Goal: Task Accomplishment & Management: Use online tool/utility

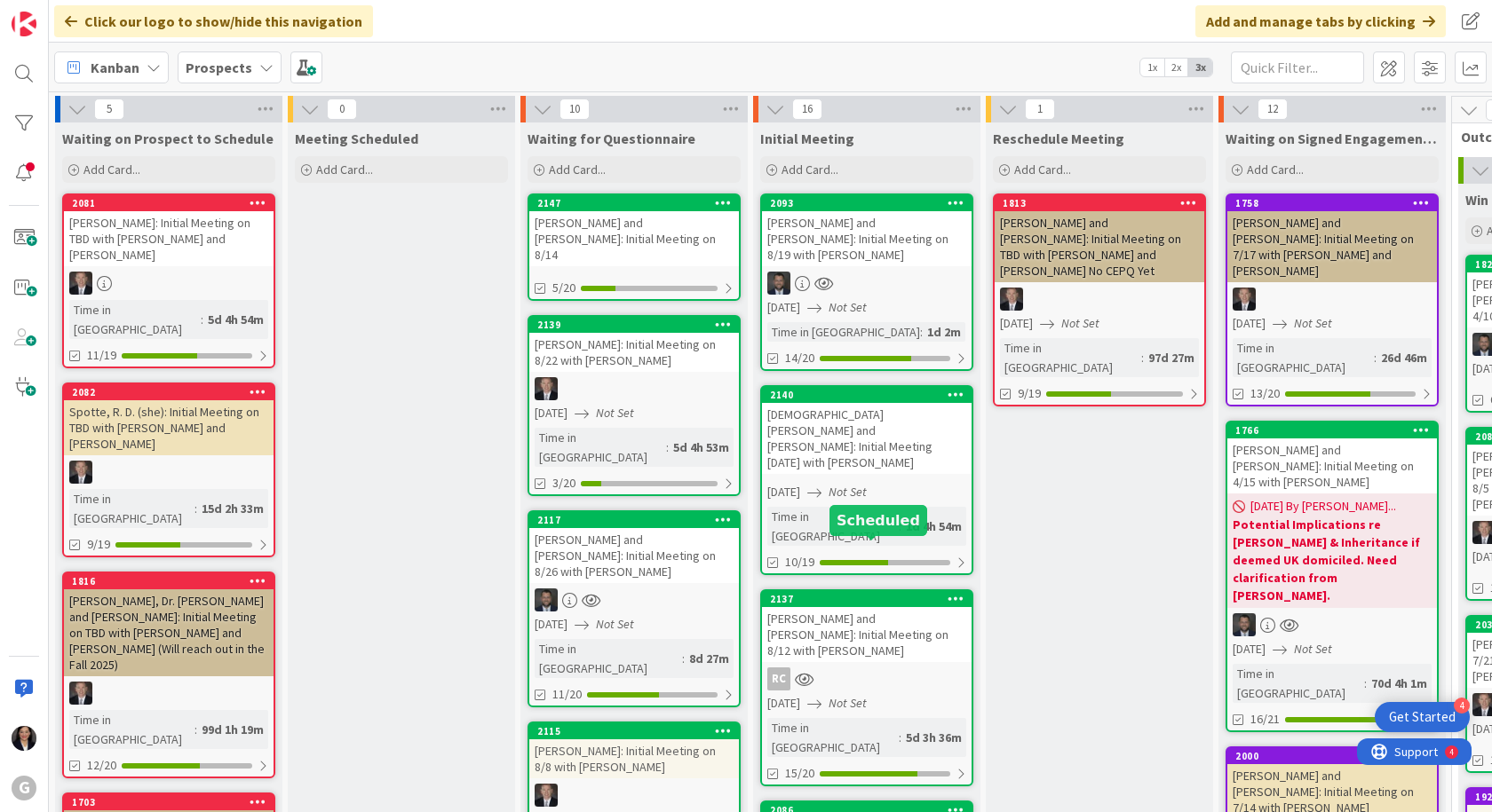
click at [888, 607] on div "[PERSON_NAME] and [PERSON_NAME]: Initial Meeting on 8/12 with [PERSON_NAME]" at bounding box center [867, 635] width 210 height 55
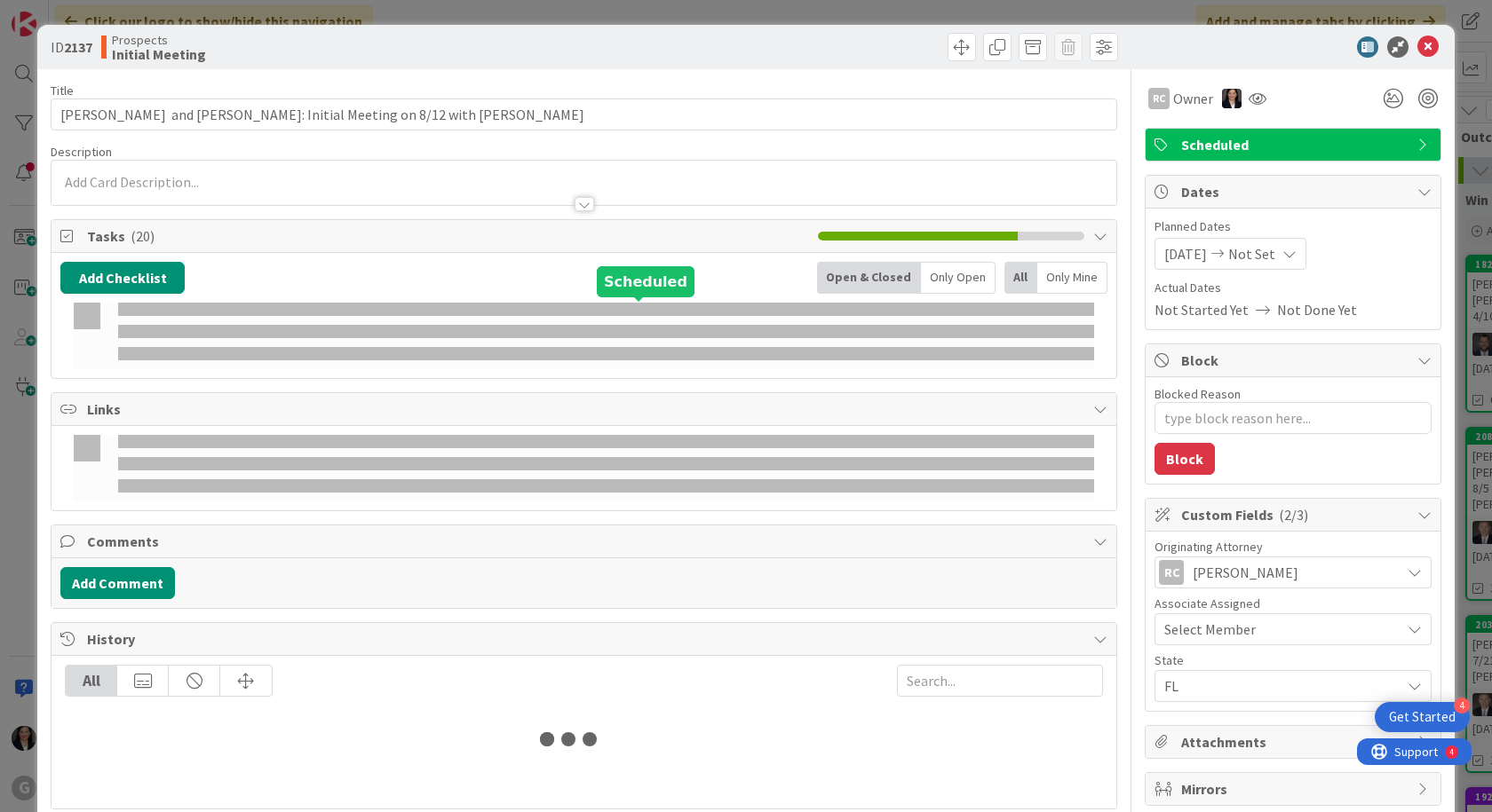
type textarea "x"
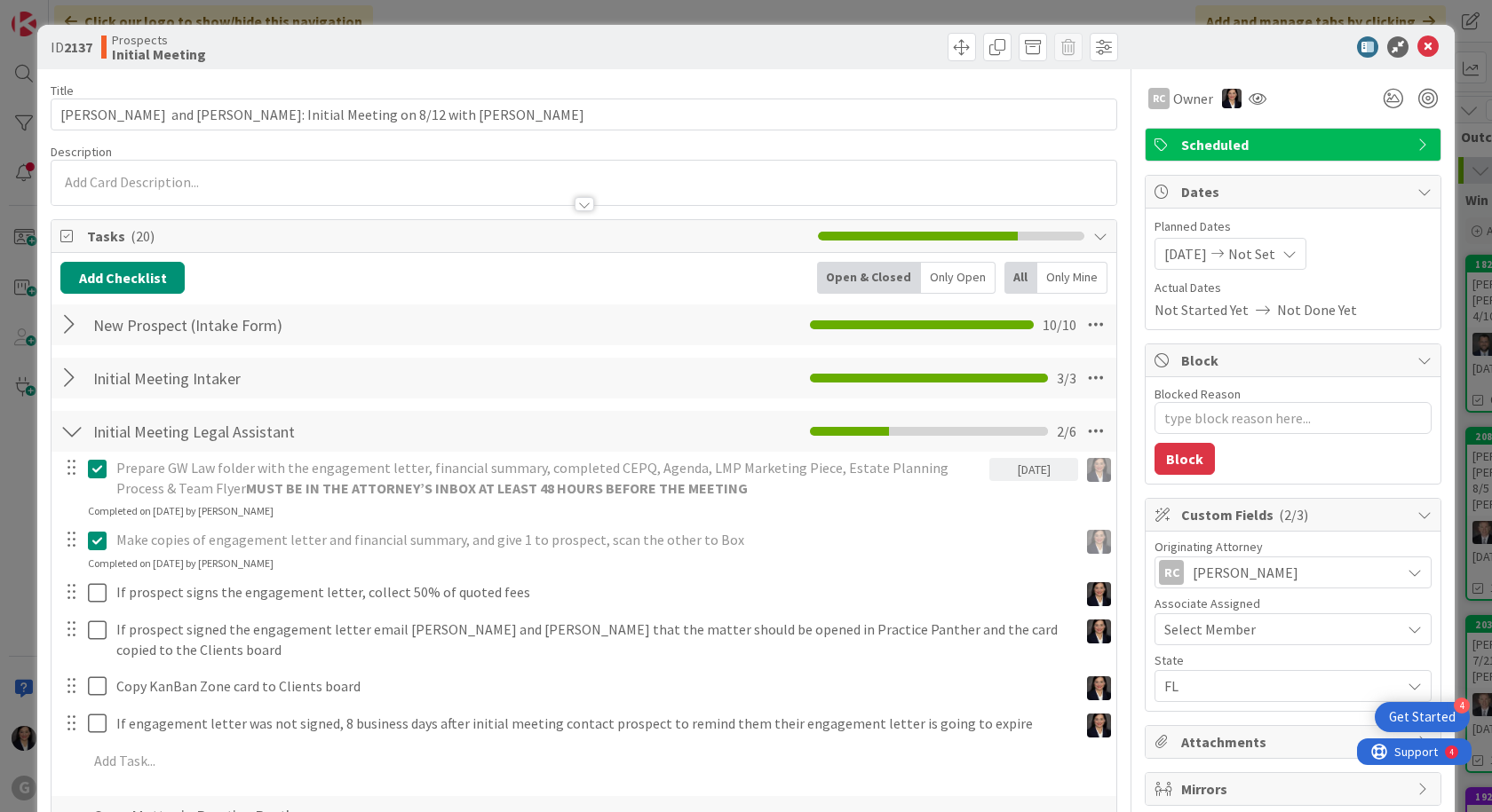
click at [109, 185] on p at bounding box center [583, 182] width 1047 height 21
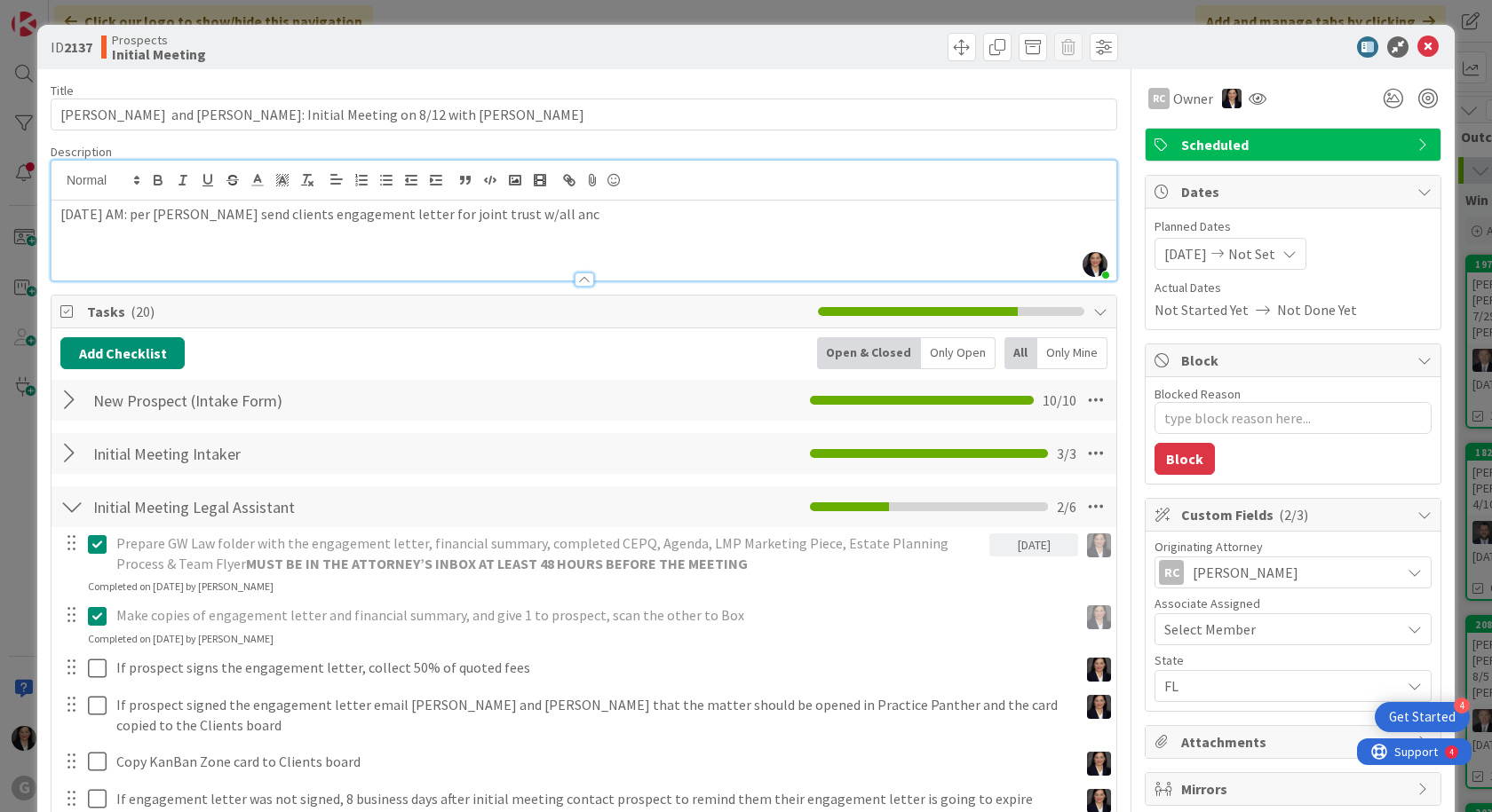
click at [60, 215] on p "[DATE] AM: per [PERSON_NAME] send clients engagement letter for joint trust w/a…" at bounding box center [583, 214] width 1047 height 21
click at [65, 210] on p at bounding box center [583, 214] width 1047 height 21
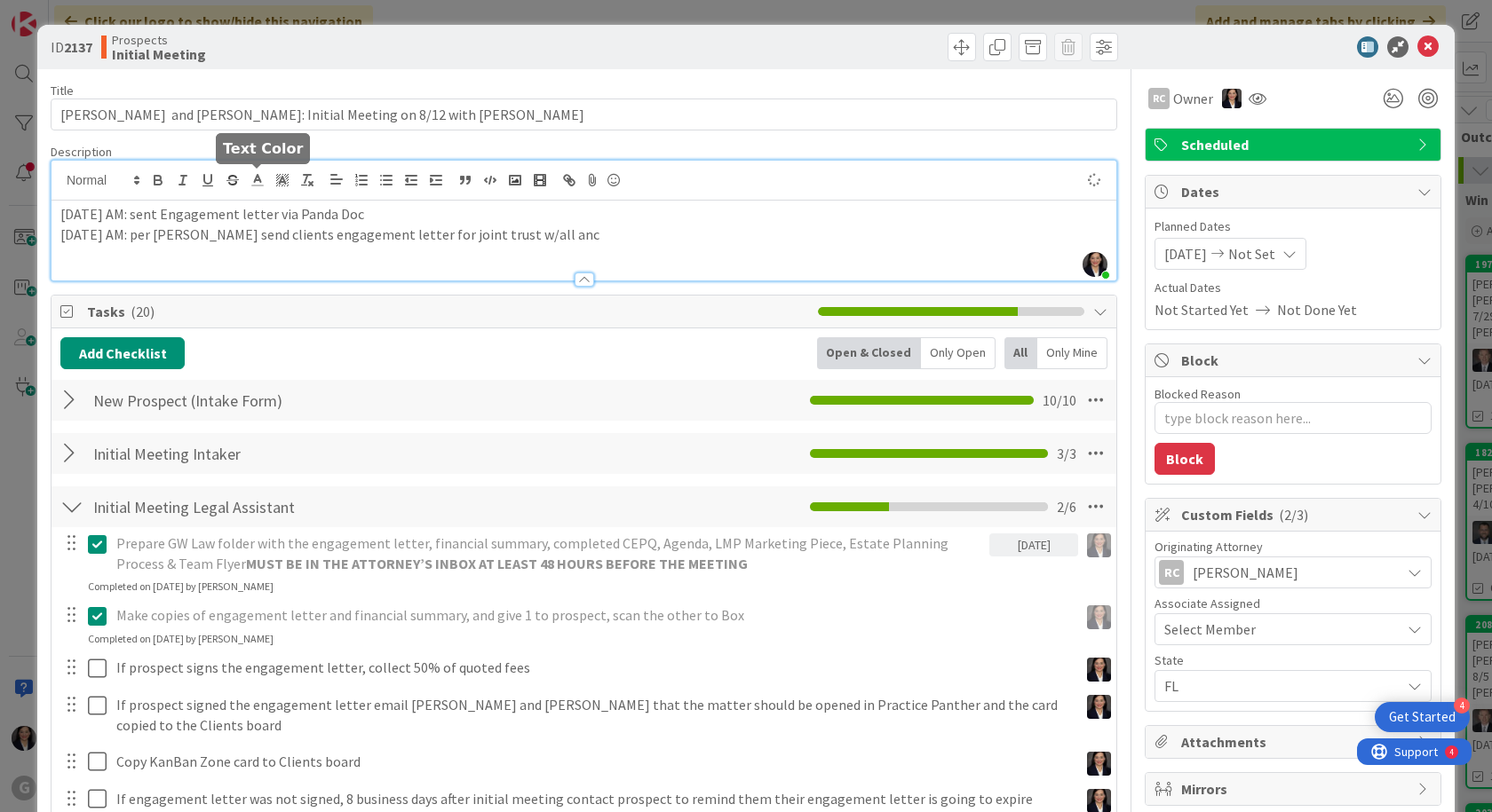
type textarea "x"
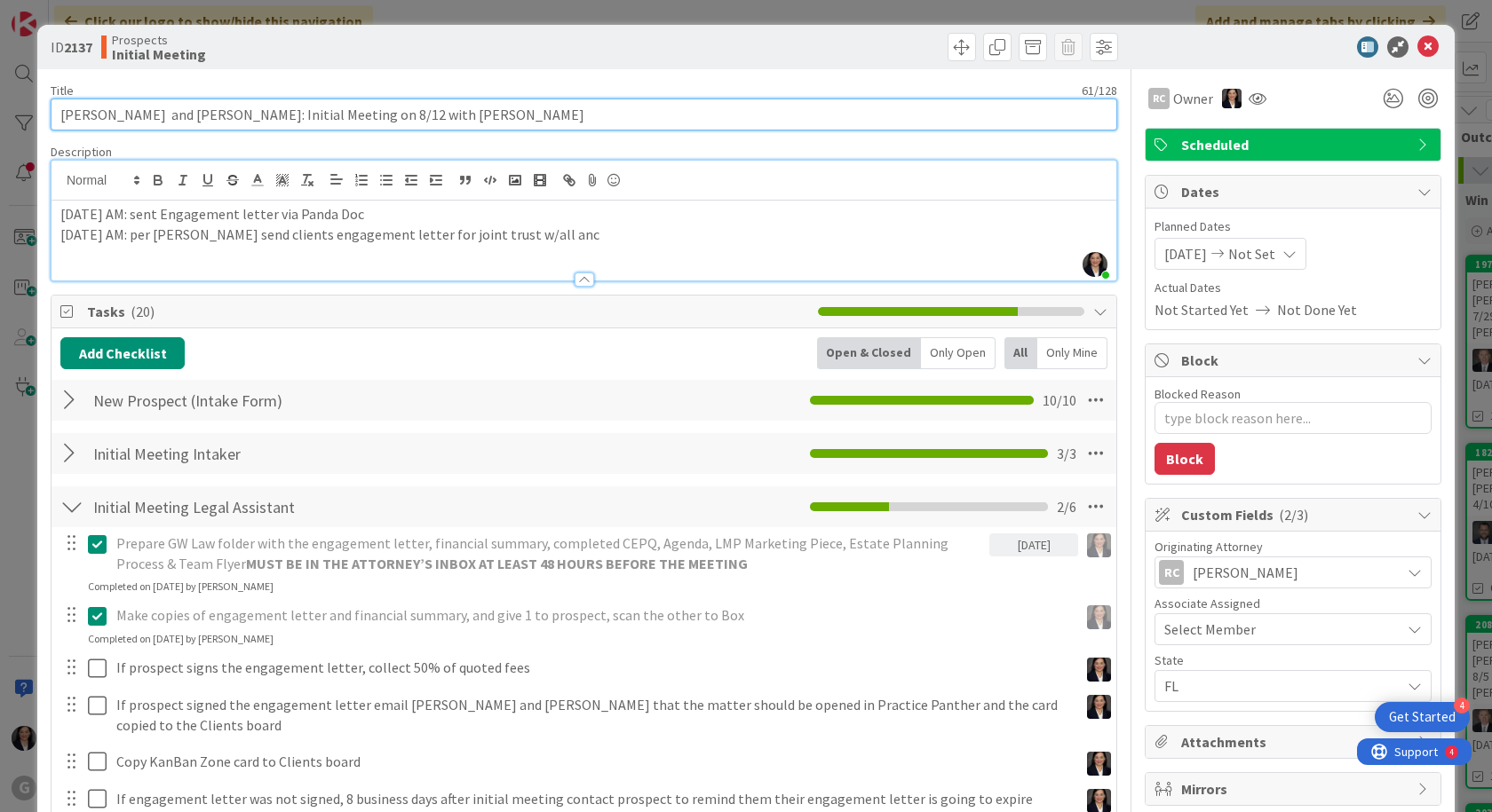
click at [119, 118] on input "[PERSON_NAME] and [PERSON_NAME]: Initial Meeting on 8/12 with [PERSON_NAME]" at bounding box center [583, 114] width 1067 height 31
type input "[PERSON_NAME] and [PERSON_NAME]: Initial Meeting on 8/12 with [PERSON_NAME]"
type textarea "x"
type input "[PERSON_NAME] and [PERSON_NAME]: Initial Meeting on 8/12 with [PERSON_NAME]"
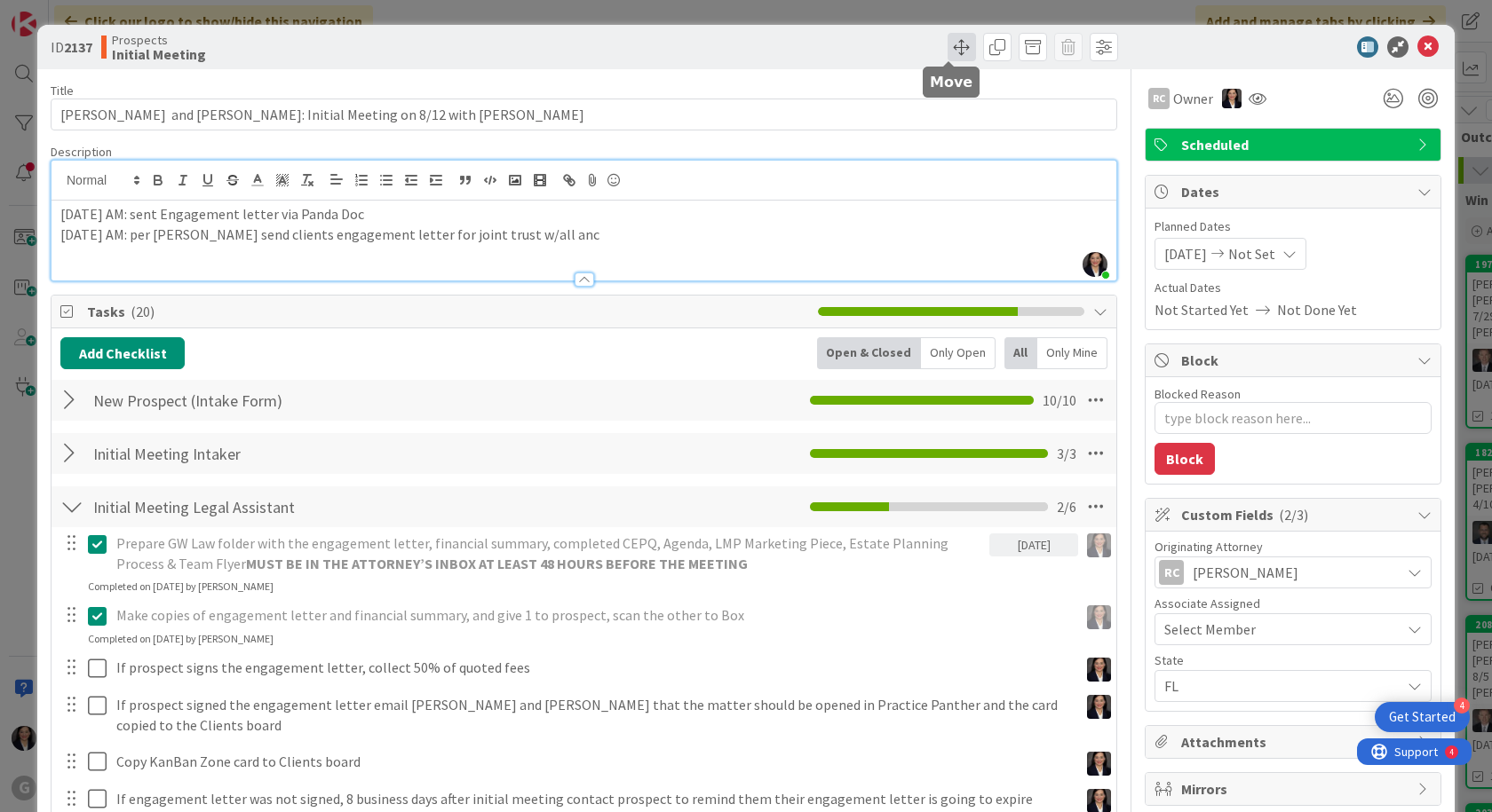
click at [947, 46] on span at bounding box center [961, 46] width 29 height 29
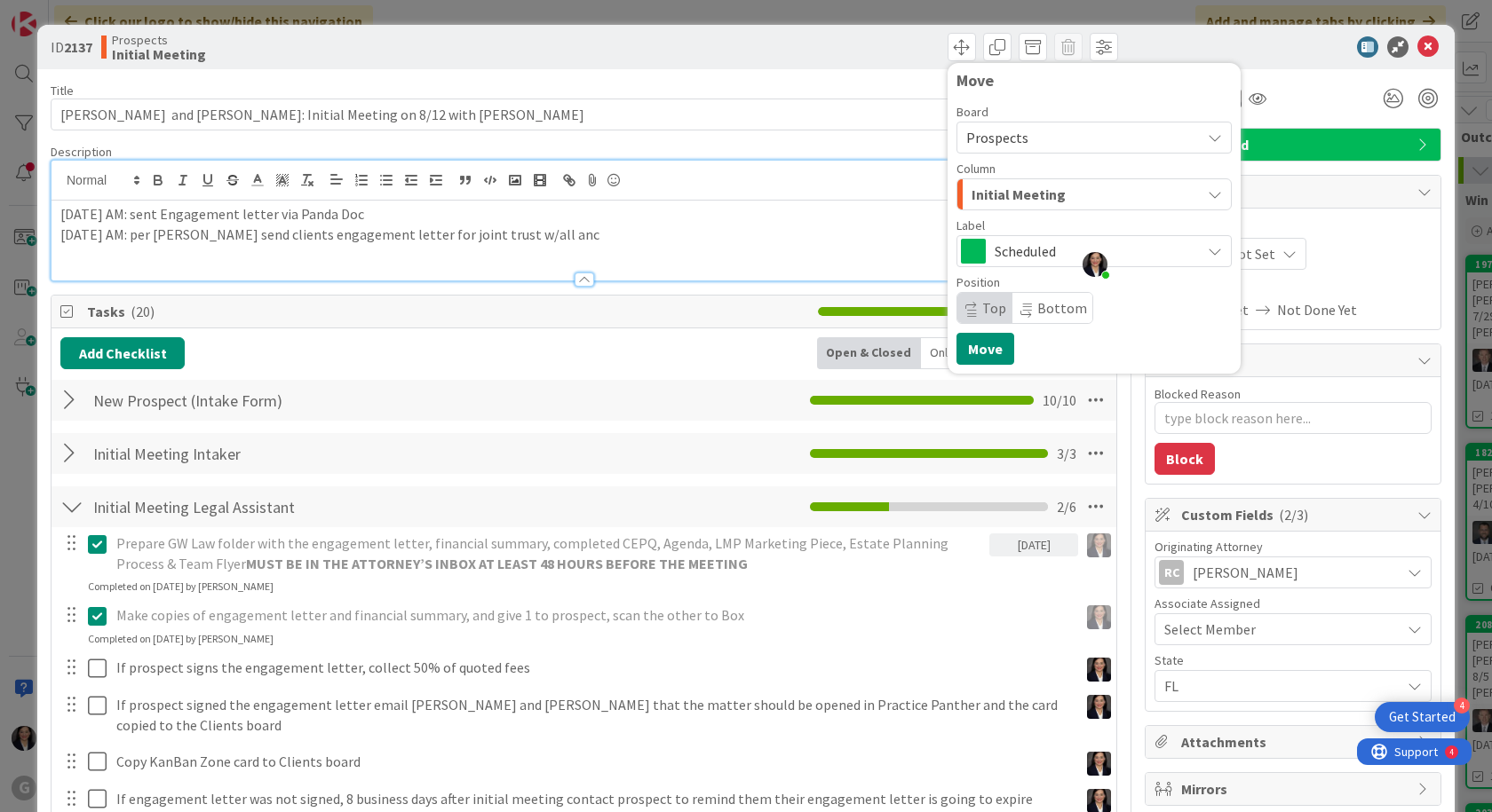
click at [1008, 186] on span "Initial Meeting" at bounding box center [1018, 194] width 95 height 23
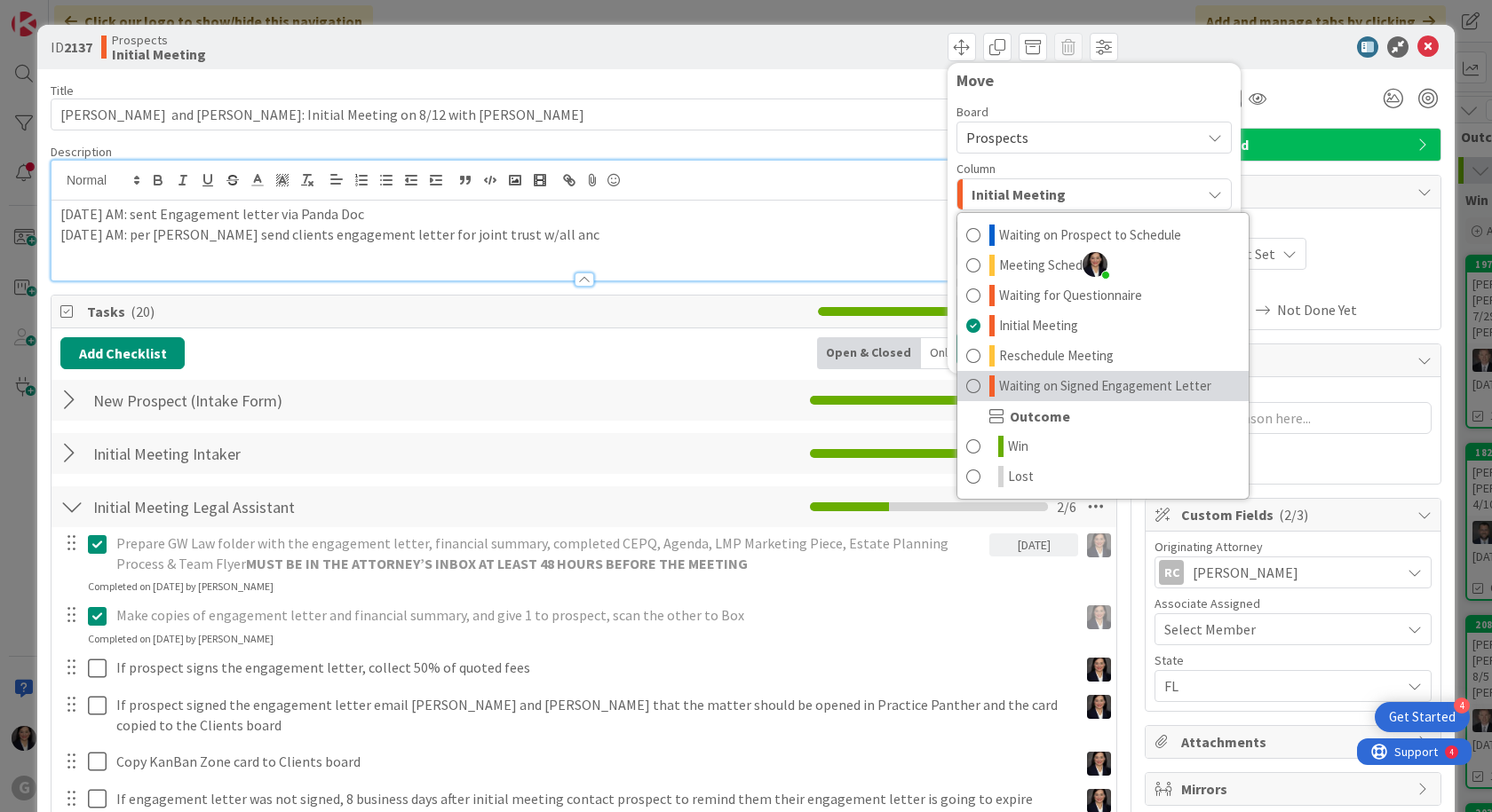
click at [1030, 383] on span "Waiting on Signed Engagement Letter" at bounding box center [1104, 386] width 212 height 22
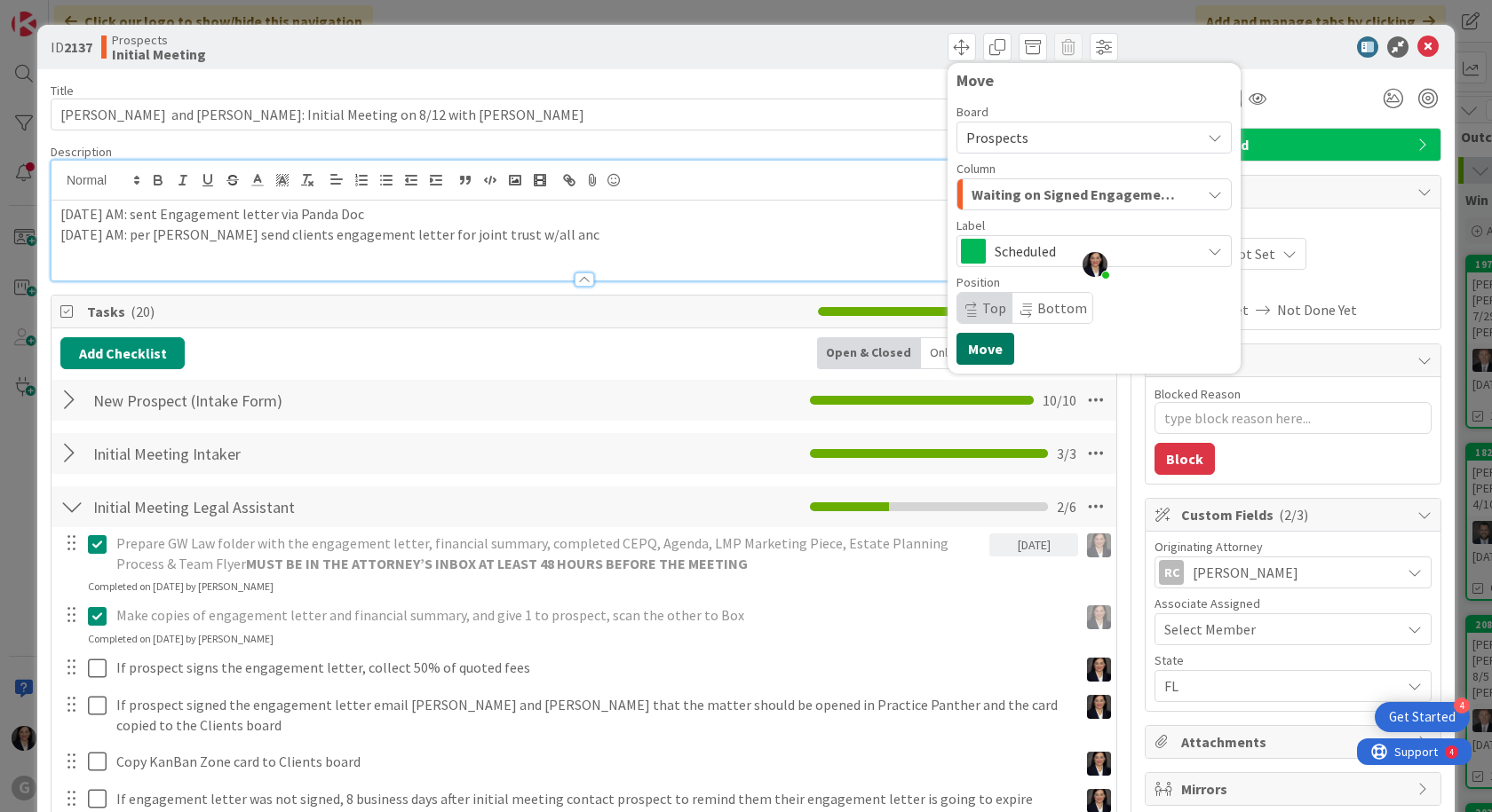
click at [967, 363] on button "Move" at bounding box center [985, 348] width 58 height 31
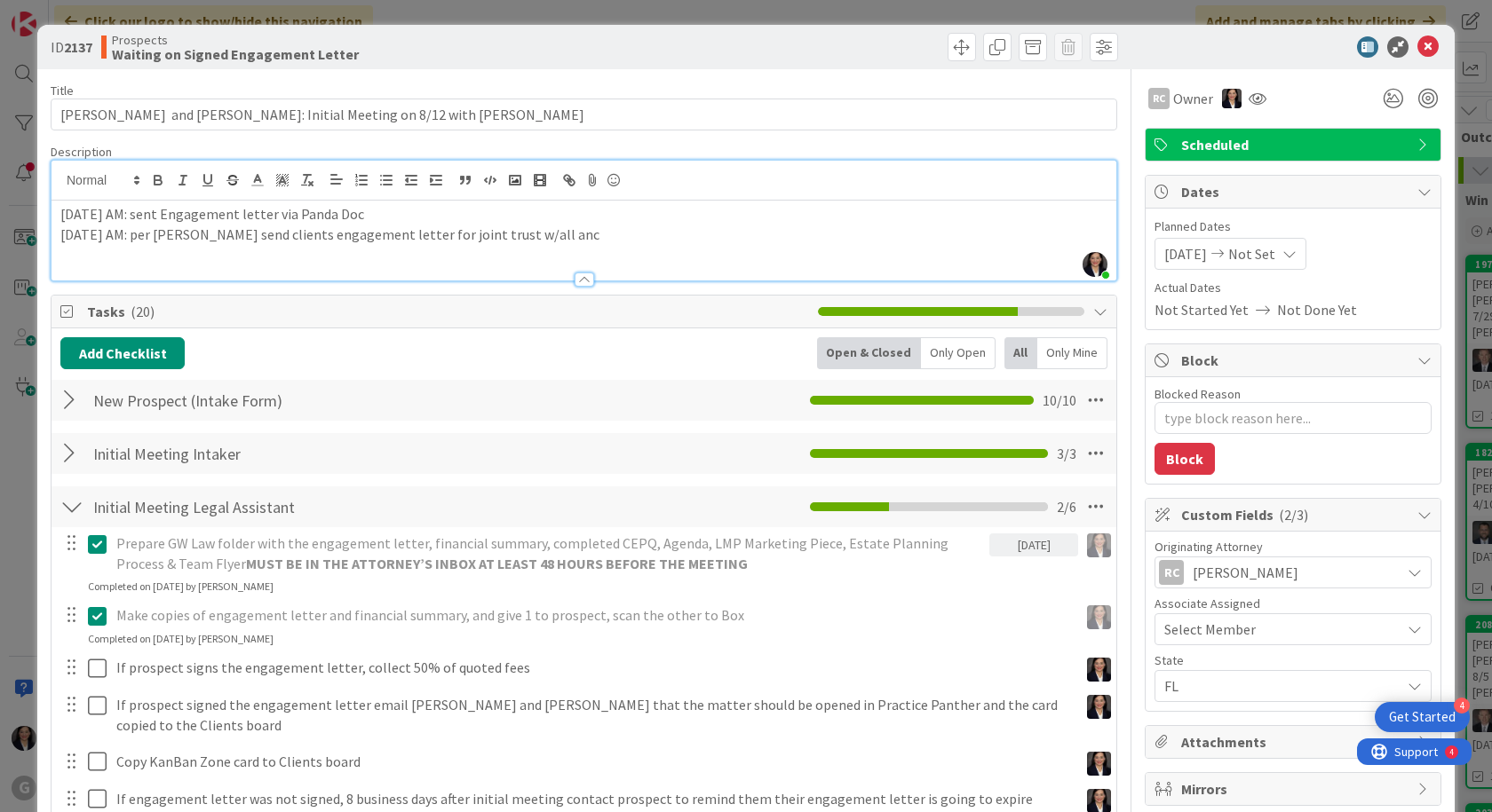
type textarea "x"
click at [1417, 49] on icon at bounding box center [1428, 47] width 22 height 22
